Goal: Task Accomplishment & Management: Use online tool/utility

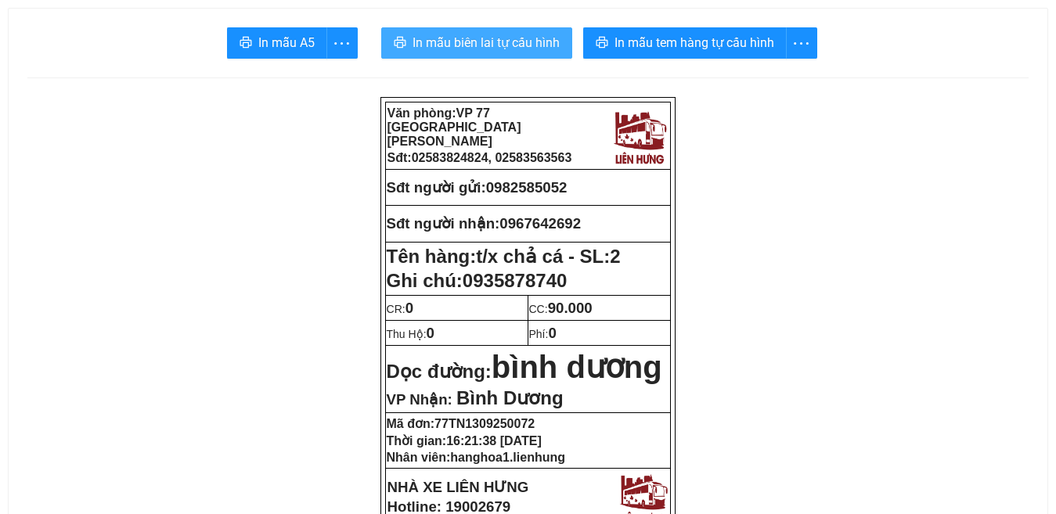
click at [495, 42] on span "In mẫu biên lai tự cấu hình" at bounding box center [485, 43] width 147 height 20
click at [534, 41] on span "In mẫu biên lai tự cấu hình" at bounding box center [485, 43] width 147 height 20
click at [504, 35] on span "In mẫu biên lai tự cấu hình" at bounding box center [485, 43] width 147 height 20
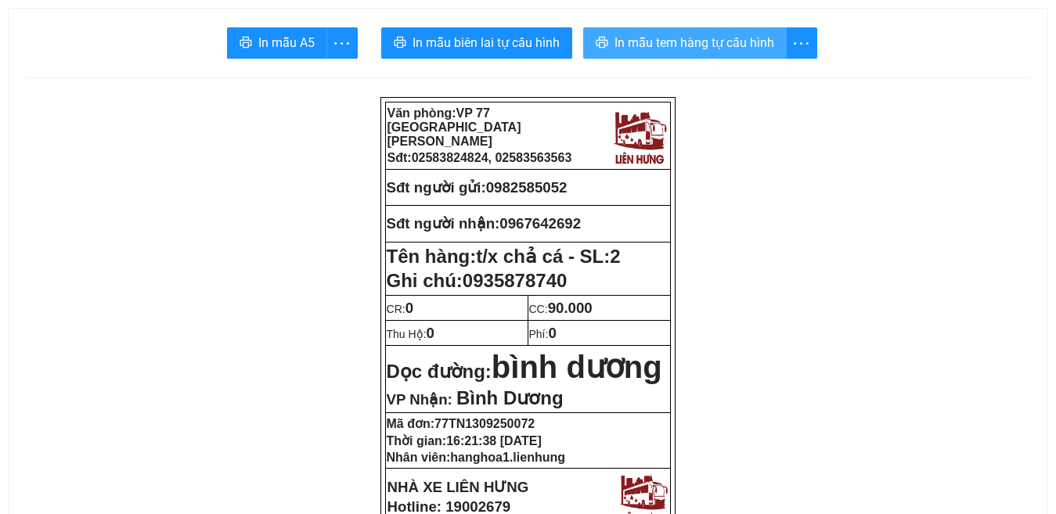
click at [678, 34] on span "In mẫu tem hàng tự cấu hình" at bounding box center [694, 43] width 160 height 20
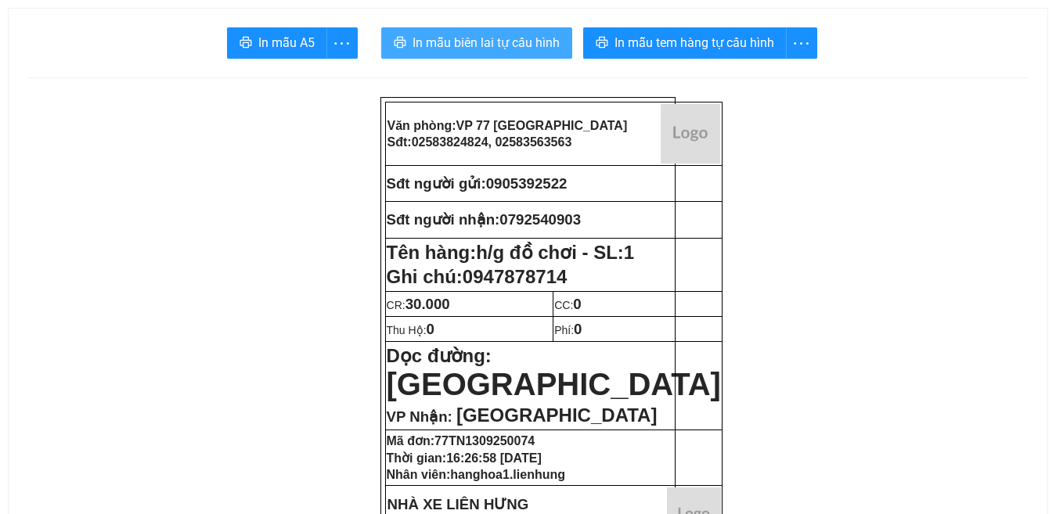
click at [500, 41] on span "In mẫu biên lai tự cấu hình" at bounding box center [485, 43] width 147 height 20
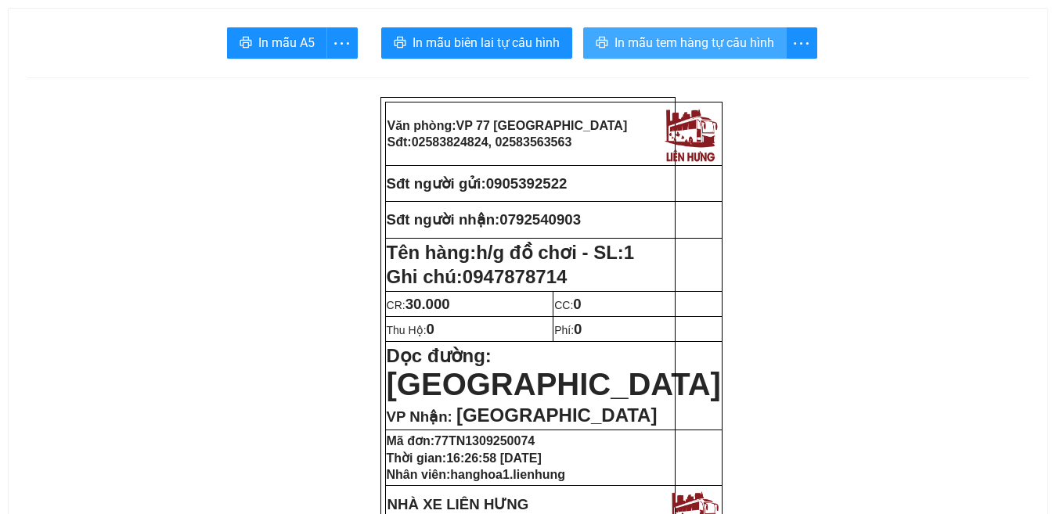
click at [677, 48] on span "In mẫu tem hàng tự cấu hình" at bounding box center [694, 43] width 160 height 20
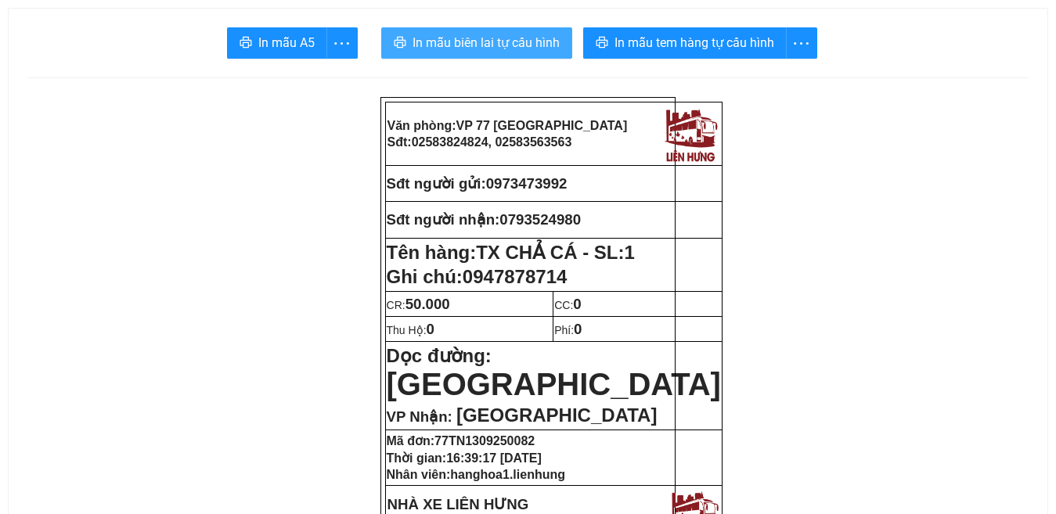
click at [499, 45] on span "In mẫu biên lai tự cấu hình" at bounding box center [485, 43] width 147 height 20
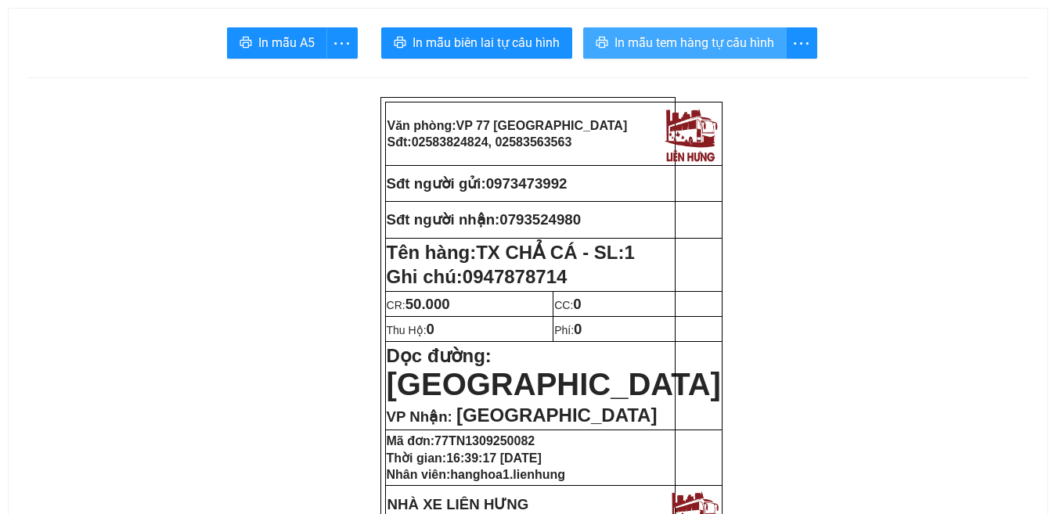
click at [681, 38] on span "In mẫu tem hàng tự cấu hình" at bounding box center [694, 43] width 160 height 20
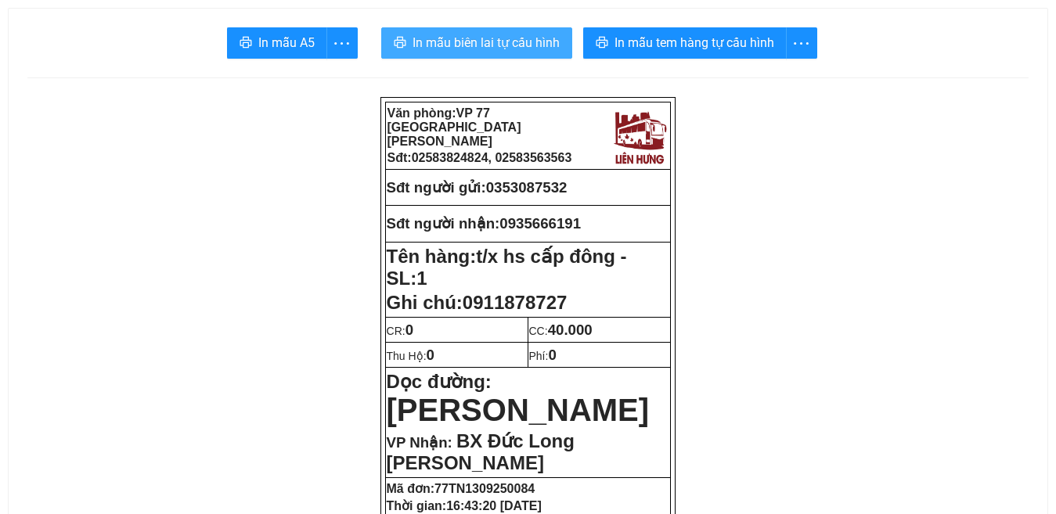
click at [489, 41] on span "In mẫu biên lai tự cấu hình" at bounding box center [485, 43] width 147 height 20
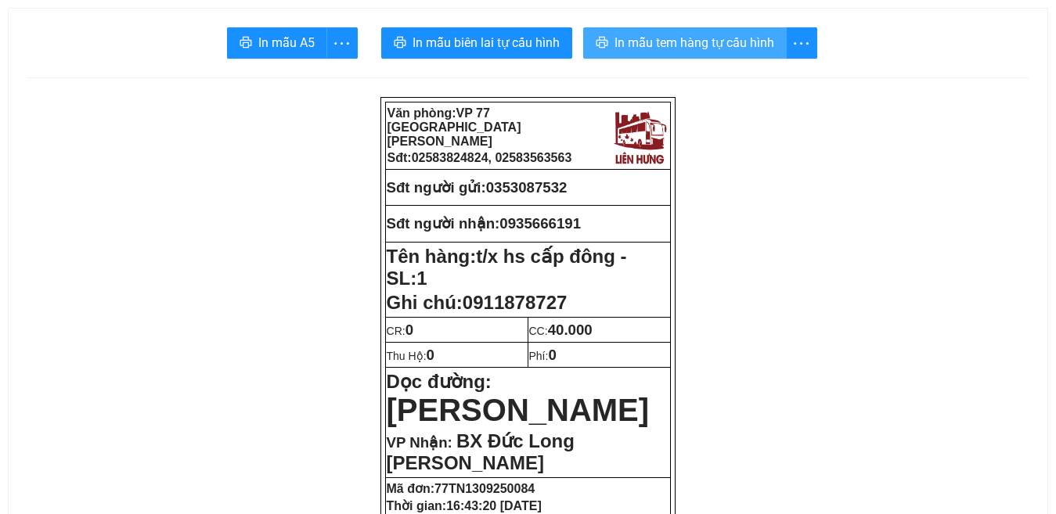
click at [684, 41] on span "In mẫu tem hàng tự cấu hình" at bounding box center [694, 43] width 160 height 20
